Goal: Information Seeking & Learning: Learn about a topic

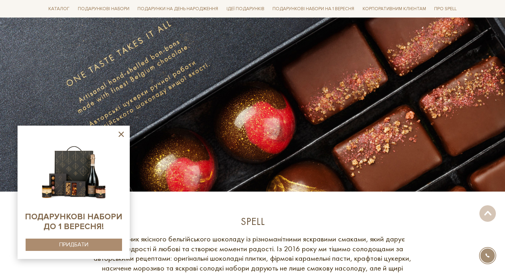
scroll to position [82, 0]
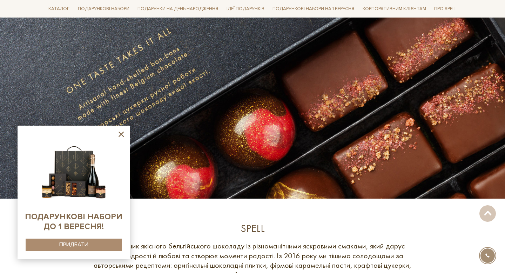
click at [124, 130] on icon at bounding box center [121, 134] width 9 height 9
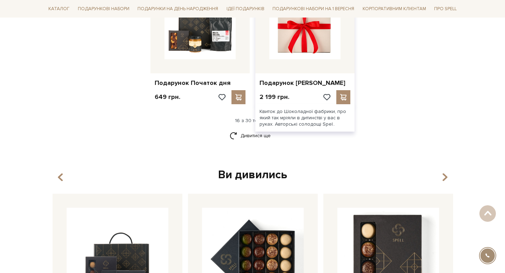
scroll to position [905, 0]
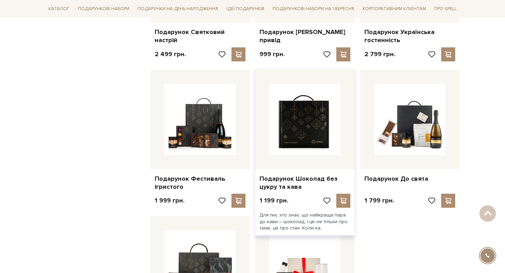
scroll to position [662, 0]
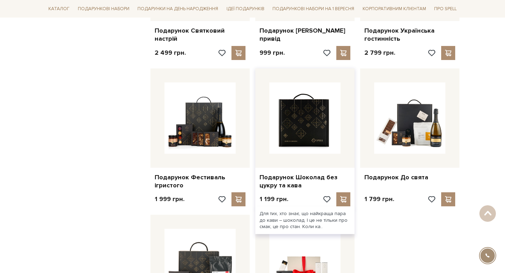
click at [301, 116] on img at bounding box center [304, 117] width 71 height 71
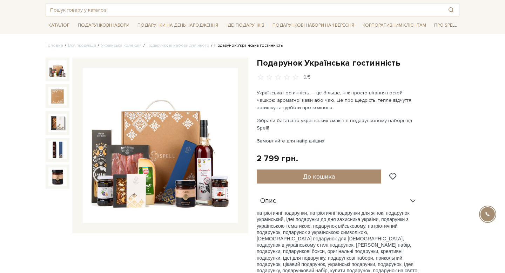
scroll to position [31, 0]
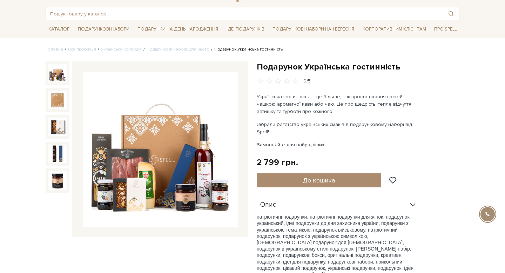
click at [410, 201] on icon at bounding box center [413, 205] width 8 height 8
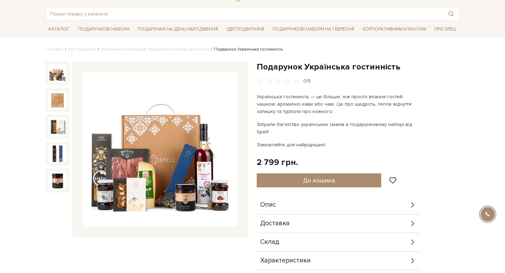
click at [410, 201] on icon at bounding box center [413, 205] width 8 height 8
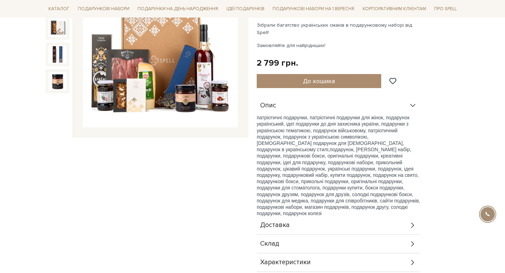
scroll to position [0, 0]
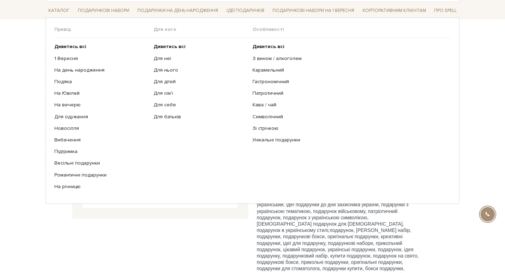
scroll to position [73, 0]
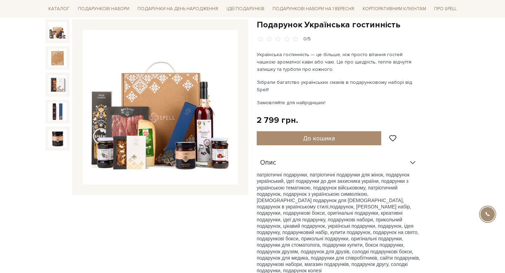
click at [412, 160] on div "Опис" at bounding box center [338, 163] width 163 height 18
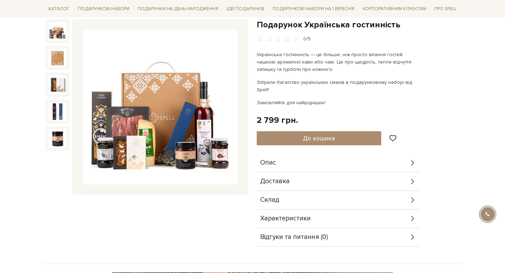
click at [414, 159] on icon at bounding box center [413, 163] width 8 height 8
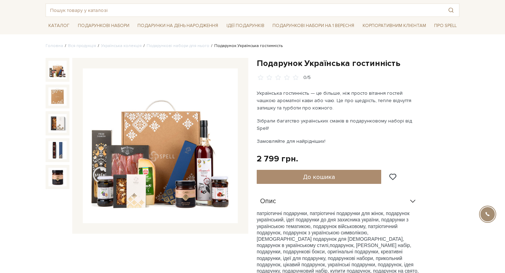
scroll to position [133, 0]
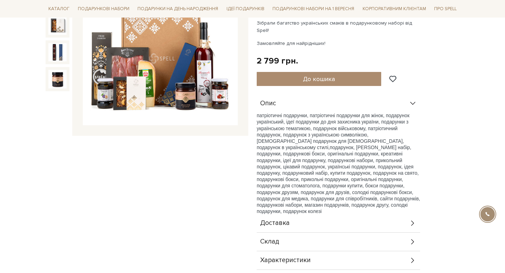
click at [409, 100] on div "Опис" at bounding box center [338, 103] width 163 height 18
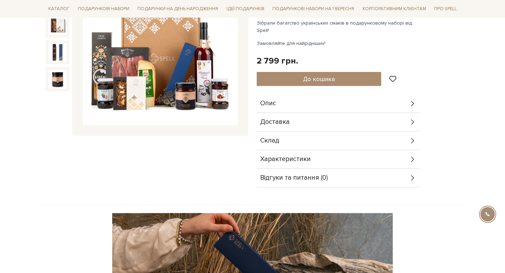
click at [363, 116] on div "Доставка" at bounding box center [338, 122] width 163 height 18
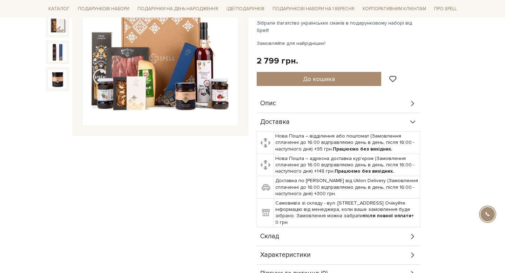
click at [363, 116] on div "Доставка" at bounding box center [338, 122] width 163 height 18
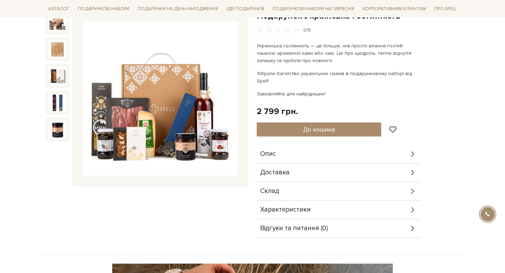
scroll to position [42, 0]
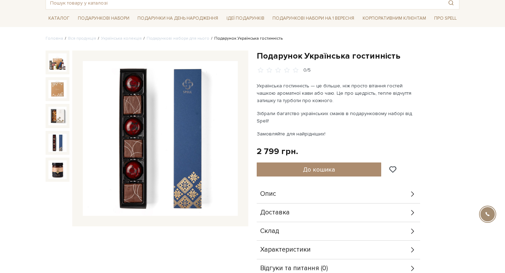
click at [60, 143] on img at bounding box center [57, 143] width 18 height 18
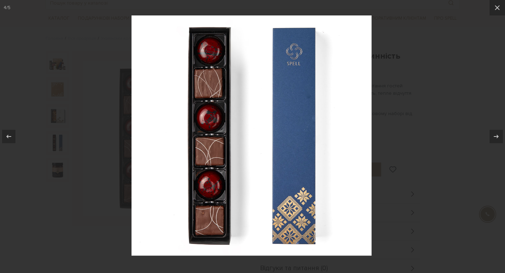
click at [56, 73] on div at bounding box center [252, 136] width 505 height 273
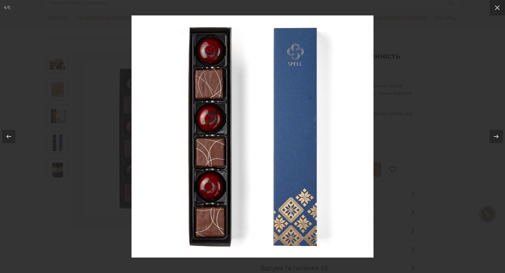
click at [504, 74] on div at bounding box center [252, 136] width 505 height 273
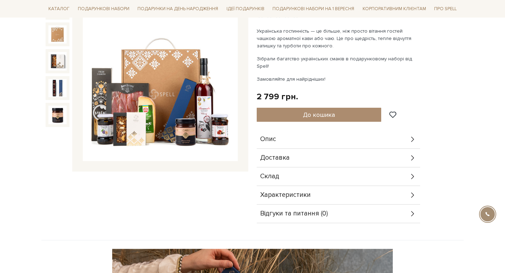
scroll to position [99, 0]
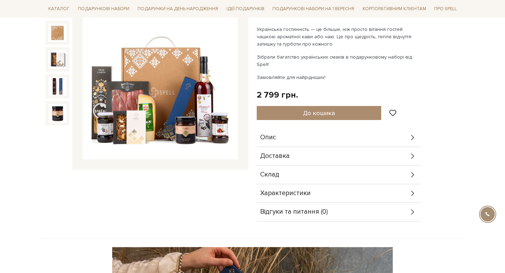
click at [416, 189] on icon at bounding box center [413, 193] width 8 height 8
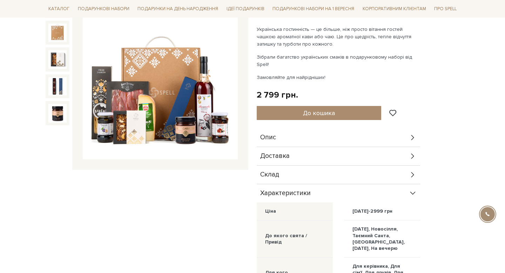
click at [416, 189] on icon at bounding box center [413, 193] width 8 height 8
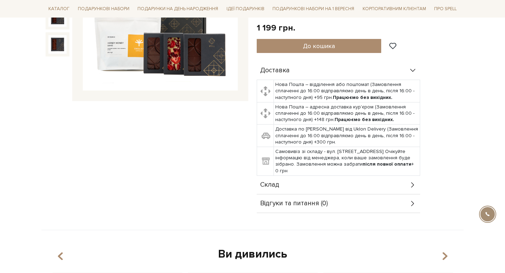
scroll to position [171, 0]
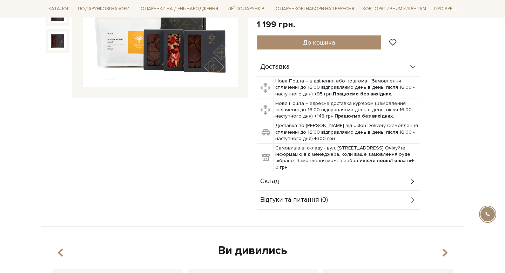
click at [401, 177] on div "Склад" at bounding box center [338, 181] width 163 height 18
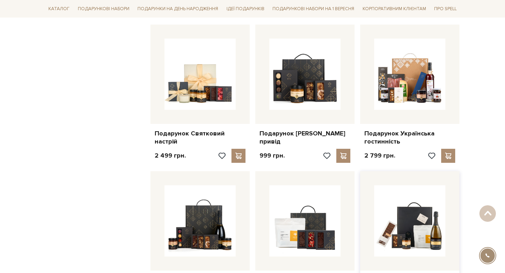
scroll to position [505, 0]
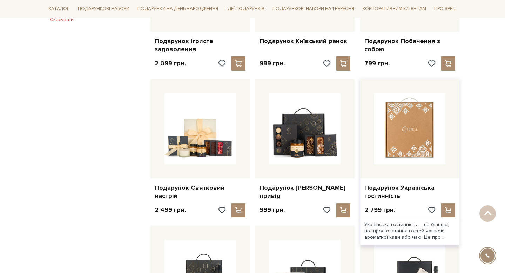
click at [431, 113] on img at bounding box center [409, 128] width 71 height 71
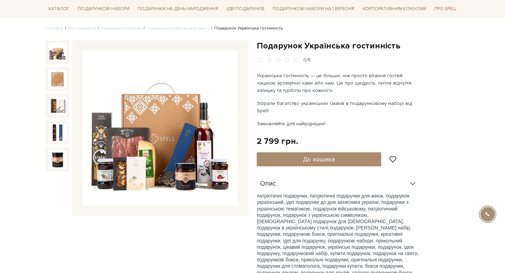
scroll to position [53, 0]
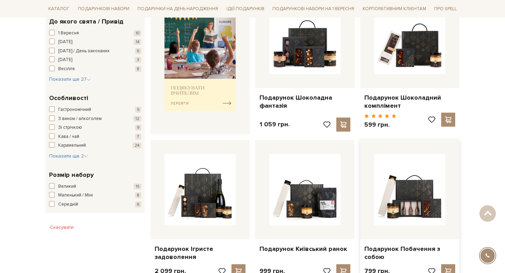
scroll to position [256, 0]
